Goal: Information Seeking & Learning: Check status

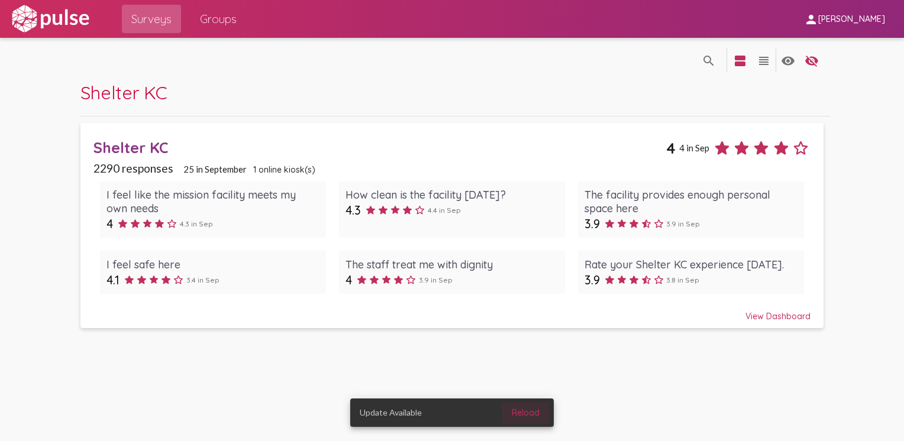
click at [522, 411] on span "Reload" at bounding box center [526, 413] width 28 height 11
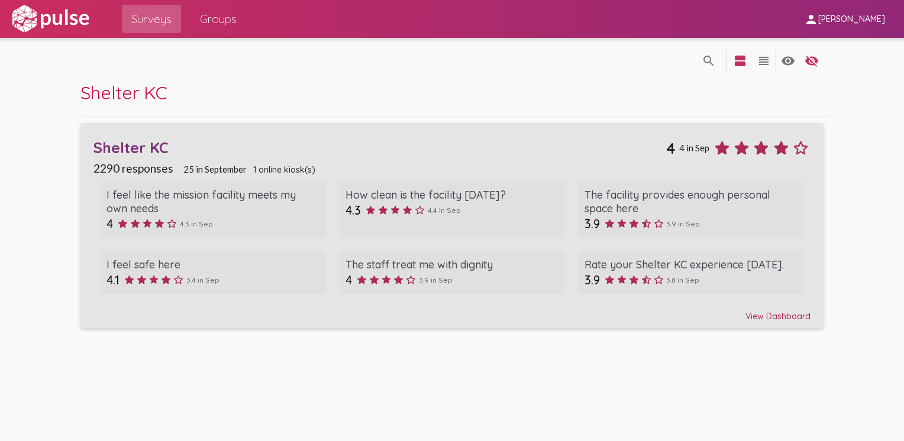
click at [779, 316] on div "View Dashboard" at bounding box center [451, 311] width 717 height 21
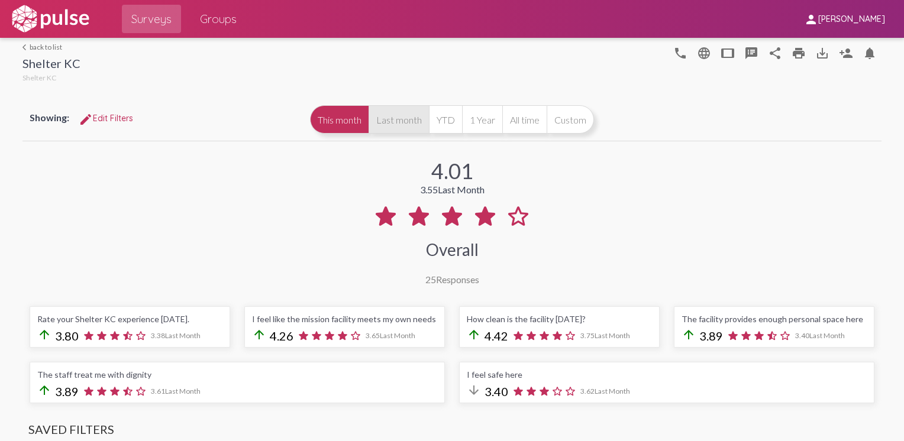
click at [391, 120] on button "Last month" at bounding box center [399, 119] width 60 height 28
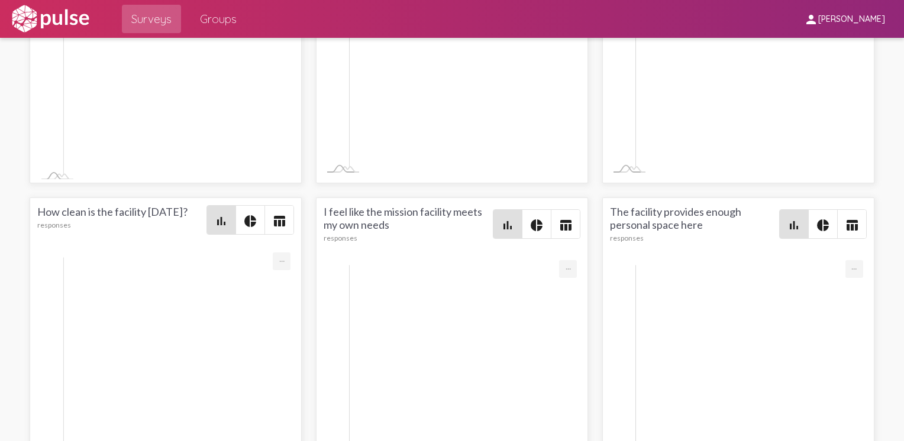
scroll to position [1759, 0]
drag, startPoint x: 209, startPoint y: 349, endPoint x: 75, endPoint y: 360, distance: 134.8
click at [470, 360] on div "account_circle 😀 Received eyeglasses. So happy. Aug 1, 2025 Wrong Category?" at bounding box center [670, 367] width 400 height 38
drag, startPoint x: 75, startPoint y: 360, endPoint x: 128, endPoint y: 361, distance: 53.3
click at [507, 371] on div "Aug 1, 2025 Wrong Category?" at bounding box center [575, 375] width 136 height 9
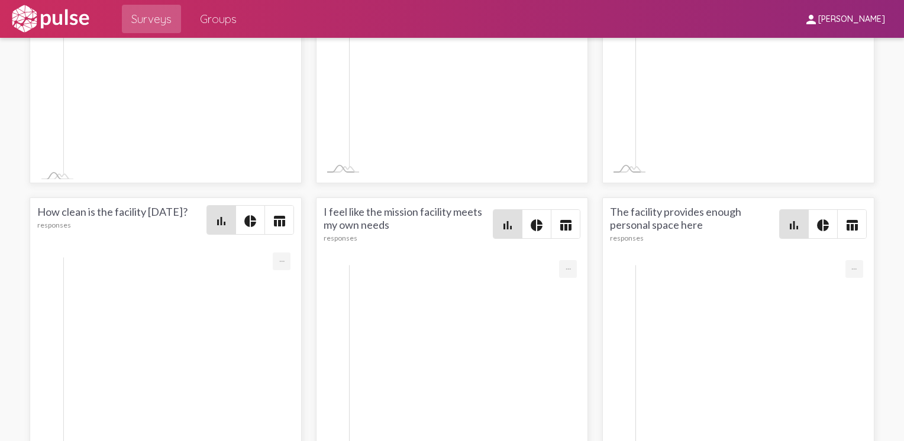
drag, startPoint x: 207, startPoint y: 352, endPoint x: 82, endPoint y: 351, distance: 124.9
click at [470, 351] on div "account_circle 😀 Received eyeglasses. So happy. Aug 1, 2025 Wrong Category?" at bounding box center [670, 367] width 400 height 38
drag, startPoint x: 82, startPoint y: 351, endPoint x: 91, endPoint y: 352, distance: 8.3
copy div "😀 Received eyeglasses. So happy."
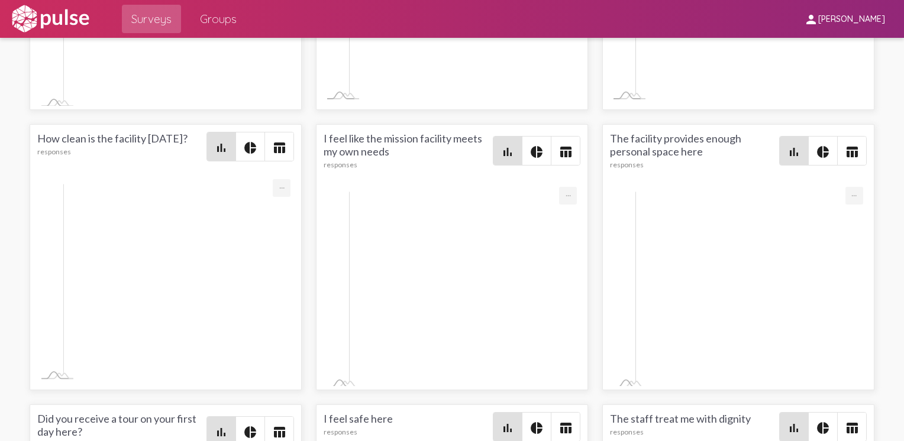
scroll to position [2016, 0]
drag, startPoint x: 173, startPoint y: 225, endPoint x: 543, endPoint y: 224, distance: 369.8
drag, startPoint x: 543, startPoint y: 224, endPoint x: 488, endPoint y: 223, distance: 54.5
copy span "I’m a shelter launch client. My life coach is Eric Jaekels and he is completely…"
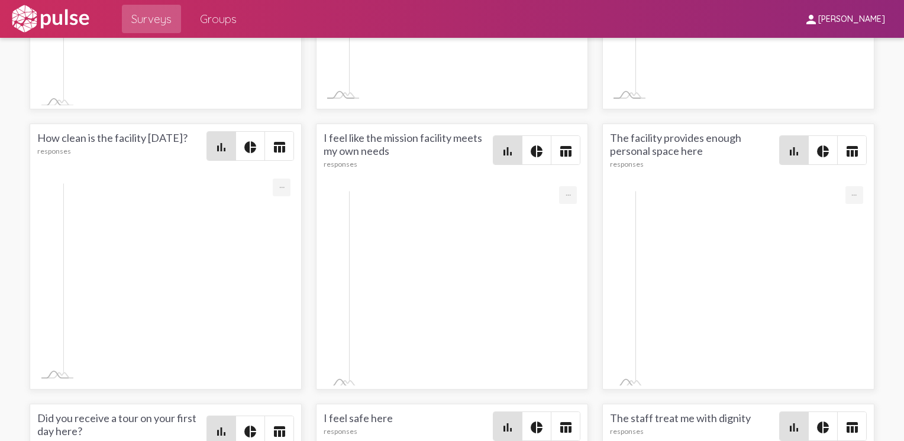
drag, startPoint x: 309, startPoint y: 251, endPoint x: 80, endPoint y: 236, distance: 228.9
drag, startPoint x: 80, startPoint y: 236, endPoint x: 101, endPoint y: 239, distance: 20.4
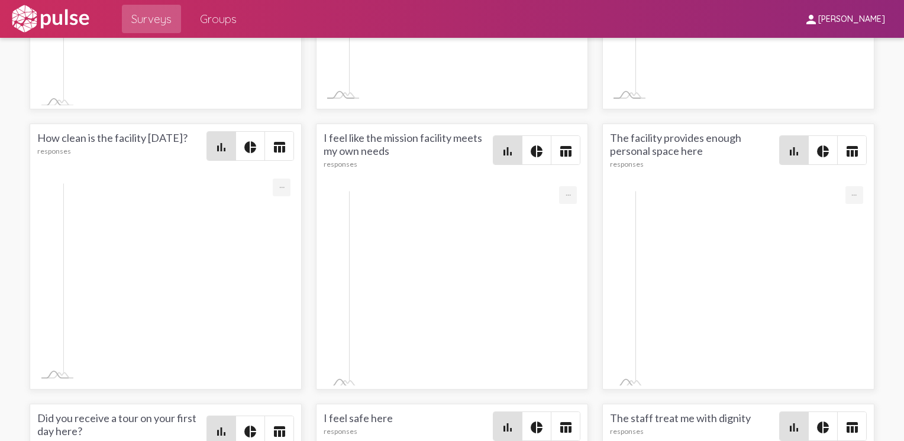
copy div "😍 I just want to take this time to thank everyone who has supported me through …"
drag, startPoint x: 307, startPoint y: 258, endPoint x: 236, endPoint y: 277, distance: 72.9
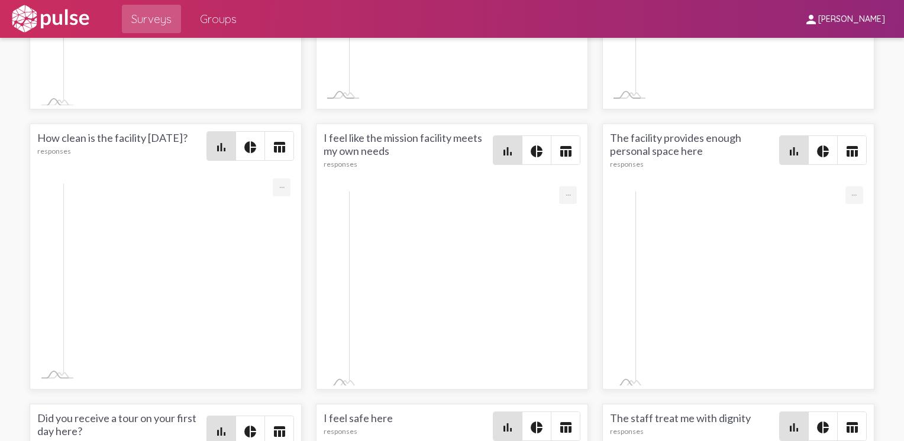
drag, startPoint x: 340, startPoint y: 258, endPoint x: 267, endPoint y: 260, distance: 72.8
copy span "elter launch client"
drag, startPoint x: 260, startPoint y: 227, endPoint x: 82, endPoint y: 214, distance: 179.2
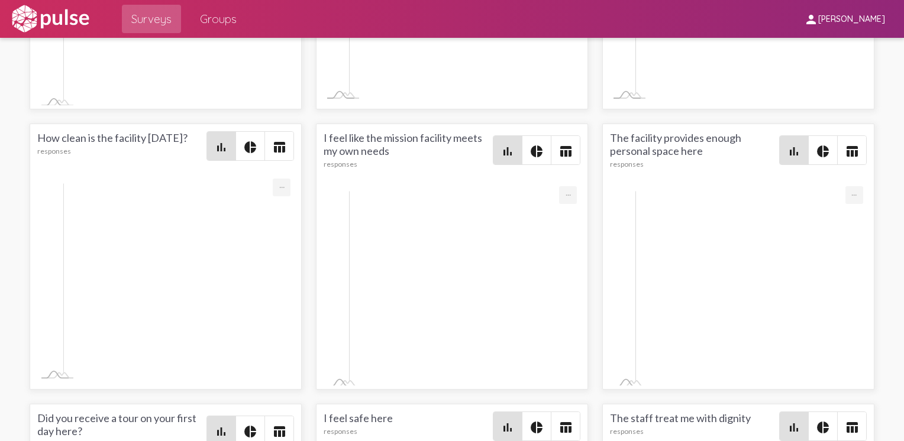
click at [470, 36] on div "account_circle 😍 Prayer of gratitude for the resources and people in this great…" at bounding box center [670, 5] width 400 height 62
drag, startPoint x: 82, startPoint y: 214, endPoint x: 90, endPoint y: 214, distance: 8.3
copy div "😍 Prayer of gratitude for the resources and people in this great city. Plenty o…"
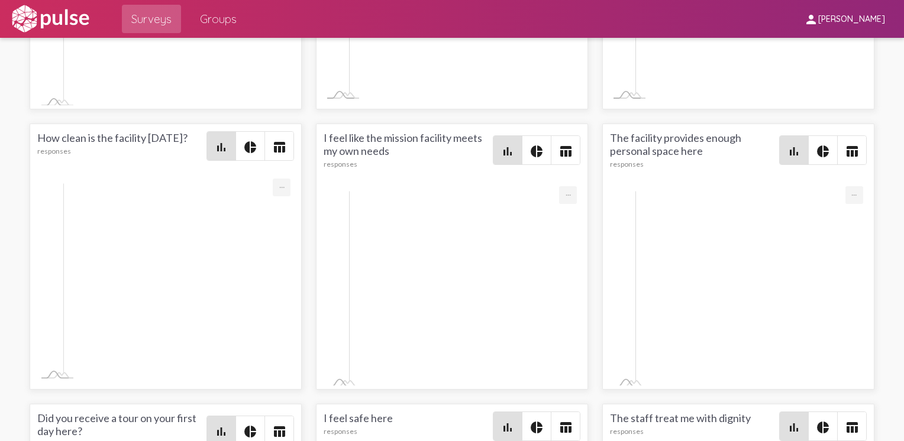
scroll to position [1060, 0]
drag, startPoint x: 199, startPoint y: 231, endPoint x: 78, endPoint y: 229, distance: 120.7
click at [470, 28] on div "account_circle 😍 Thankful for the great meals. Aug 8, 2025 Wrong Category?" at bounding box center [670, 9] width 400 height 38
drag, startPoint x: 78, startPoint y: 229, endPoint x: 89, endPoint y: 231, distance: 11.4
copy div "😍 Thankful for the great meals."
